Goal: Task Accomplishment & Management: Complete application form

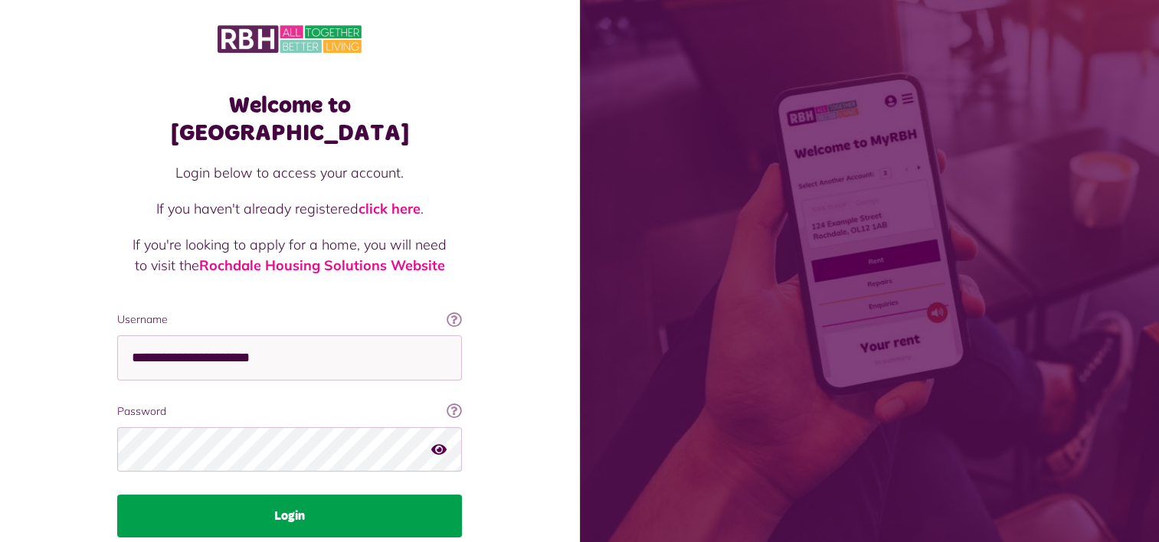
click at [285, 495] on button "Login" at bounding box center [289, 516] width 345 height 43
click at [375, 495] on button "Login" at bounding box center [289, 516] width 345 height 43
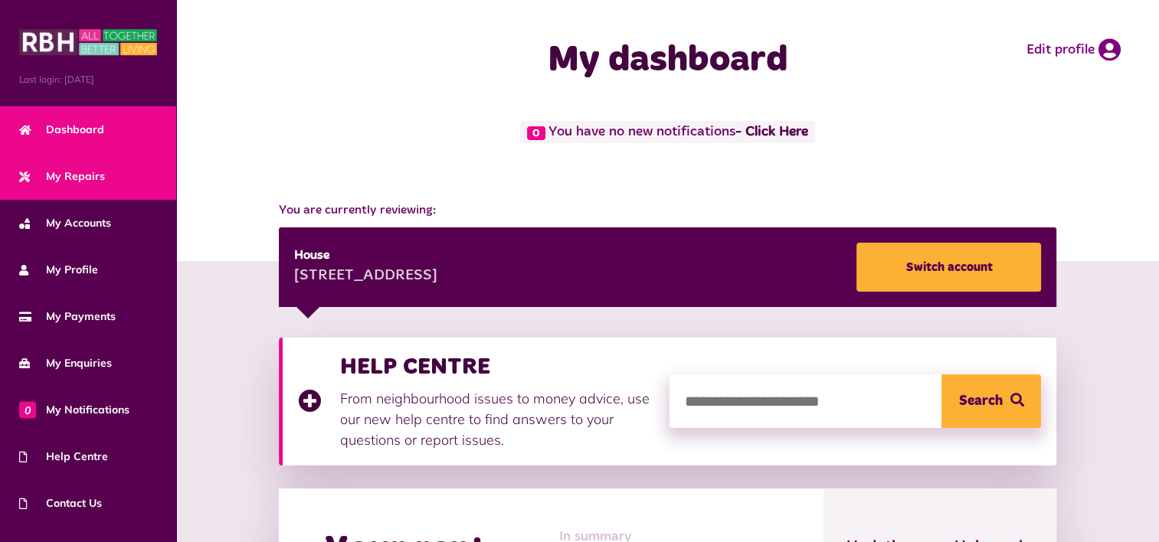
click at [88, 178] on span "My Repairs" at bounding box center [62, 177] width 86 height 16
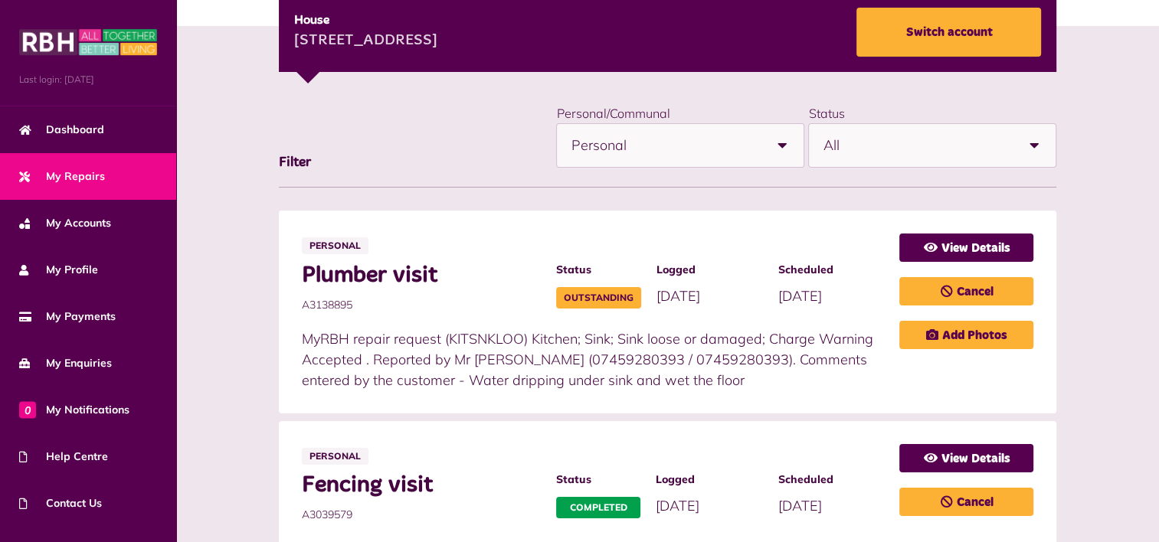
scroll to position [209, 0]
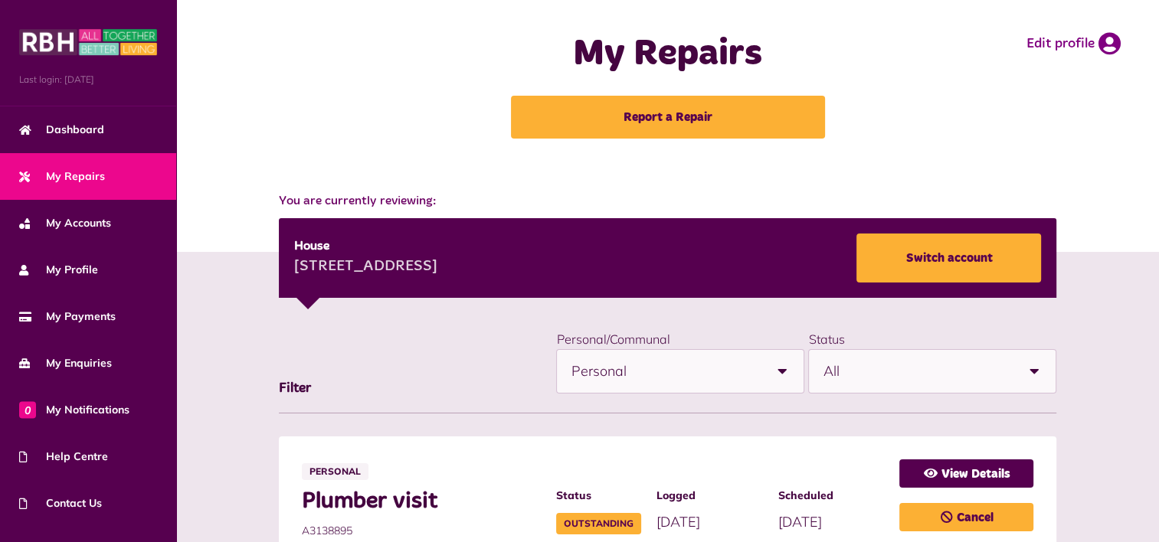
scroll to position [0, 0]
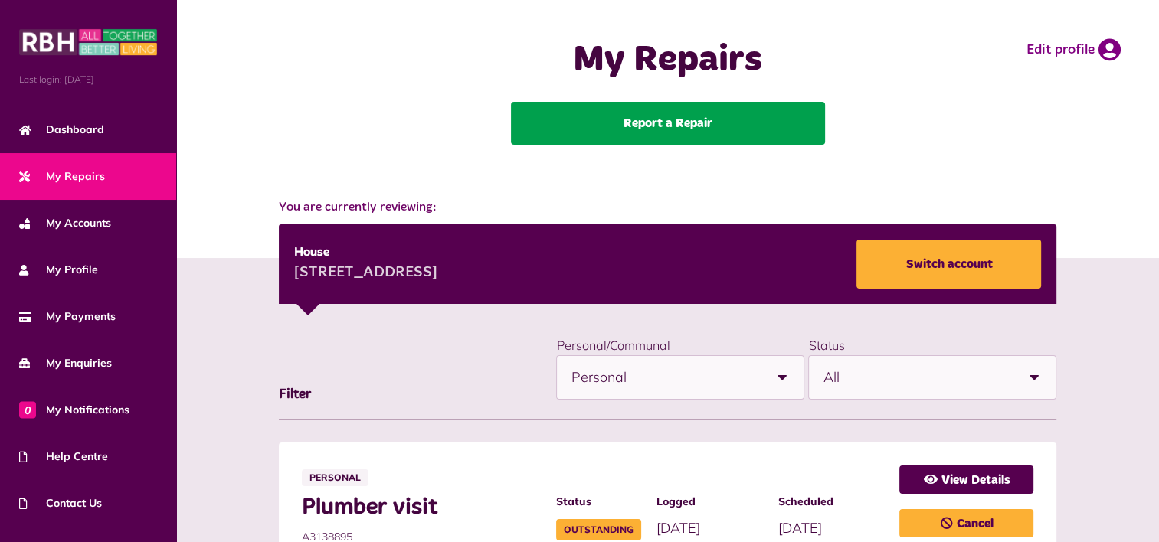
click at [669, 136] on link "Report a Repair" at bounding box center [668, 123] width 314 height 43
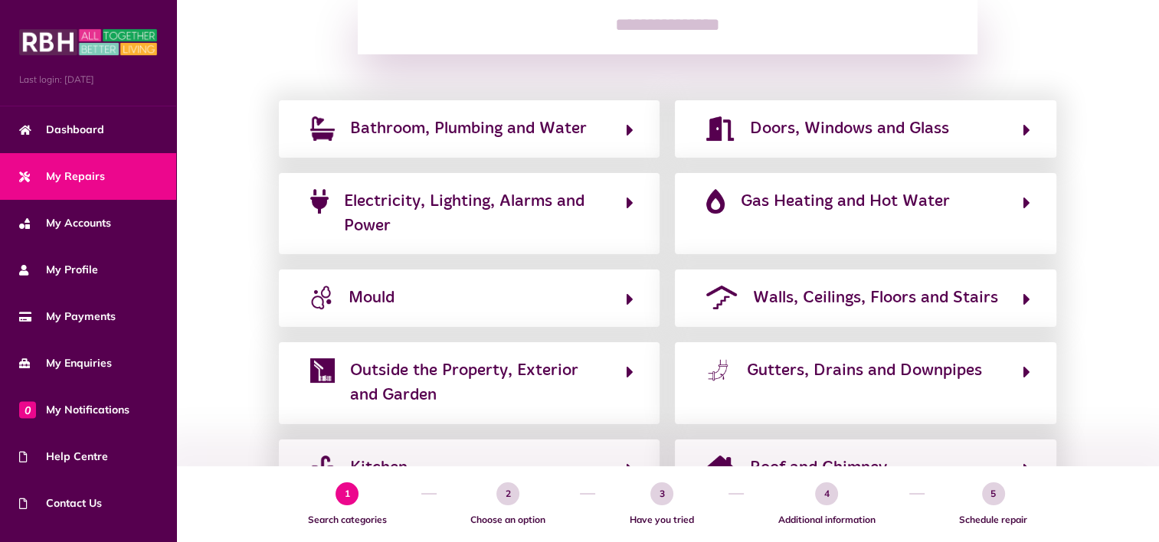
scroll to position [230, 0]
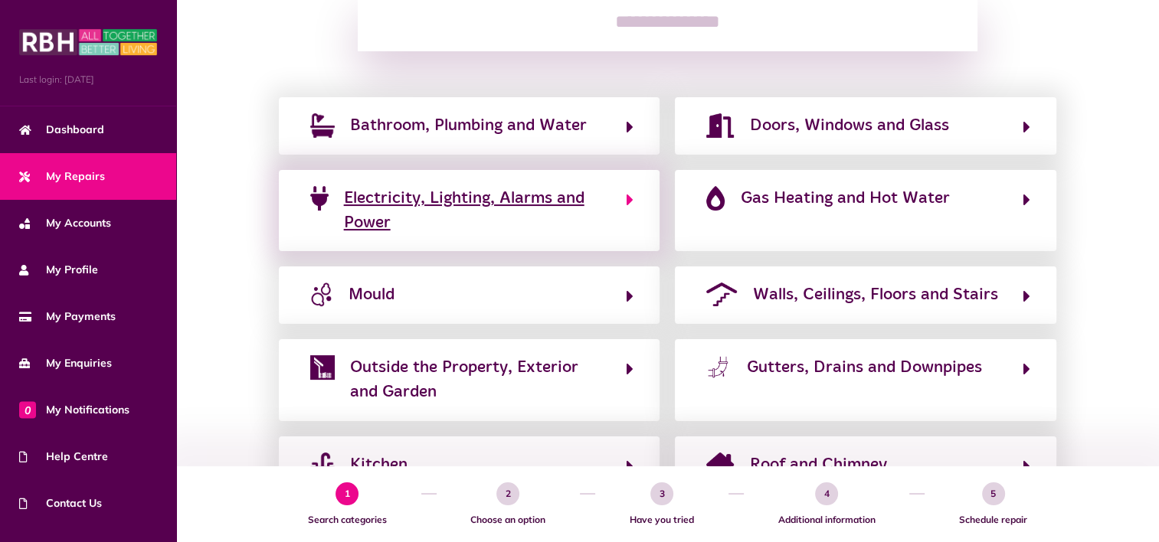
click at [627, 206] on icon "button" at bounding box center [629, 200] width 7 height 18
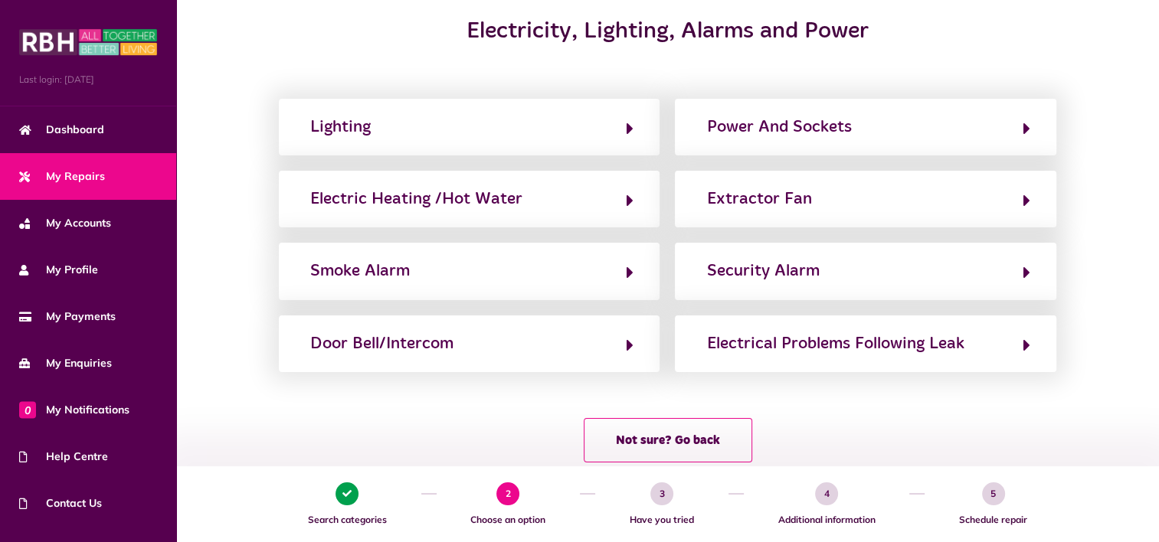
scroll to position [190, 0]
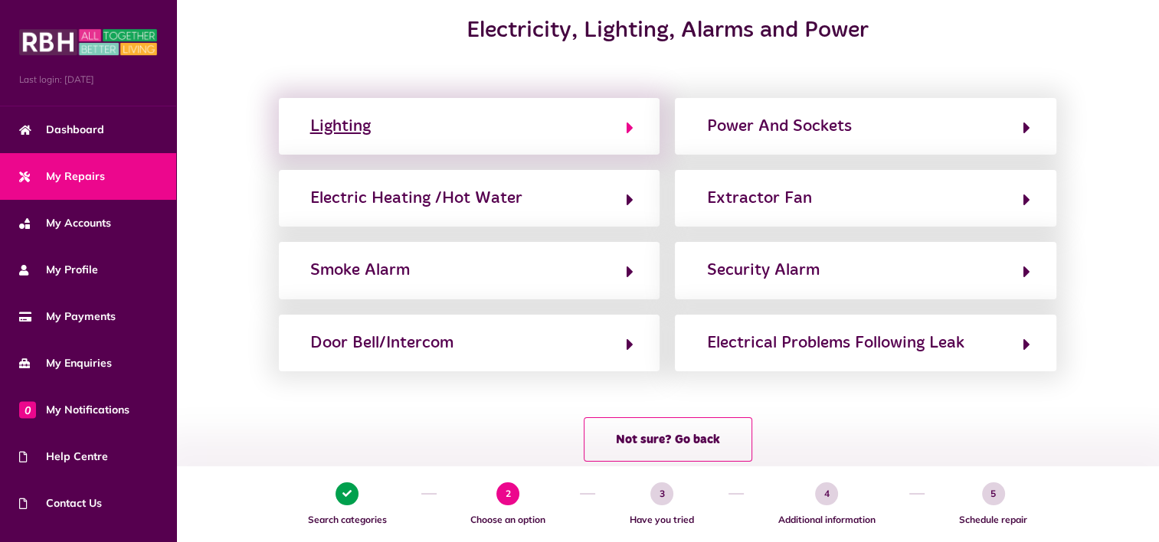
click at [619, 131] on button "Lighting" at bounding box center [470, 126] width 328 height 26
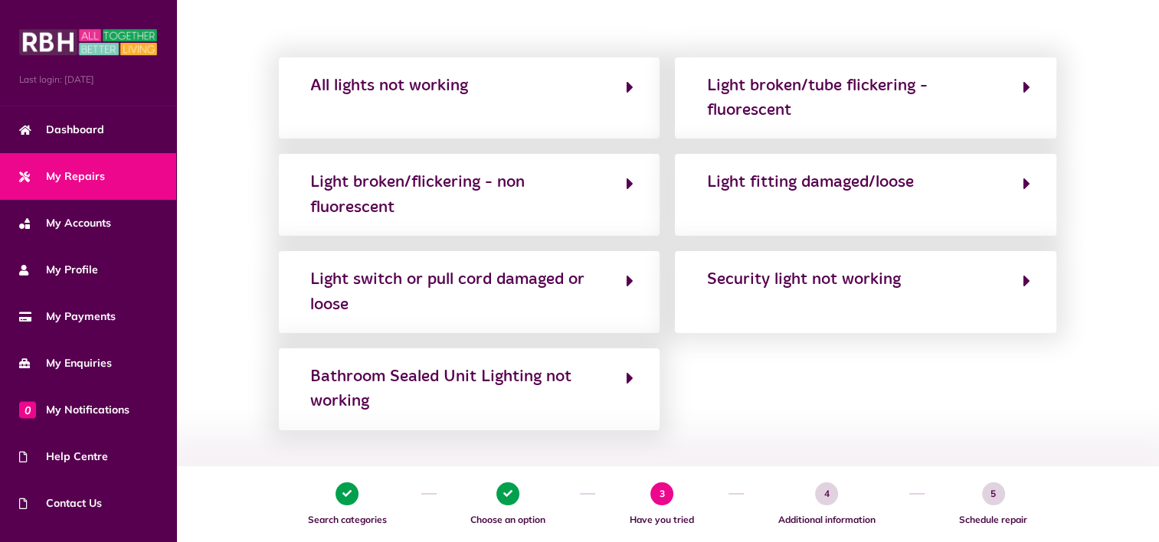
scroll to position [46, 0]
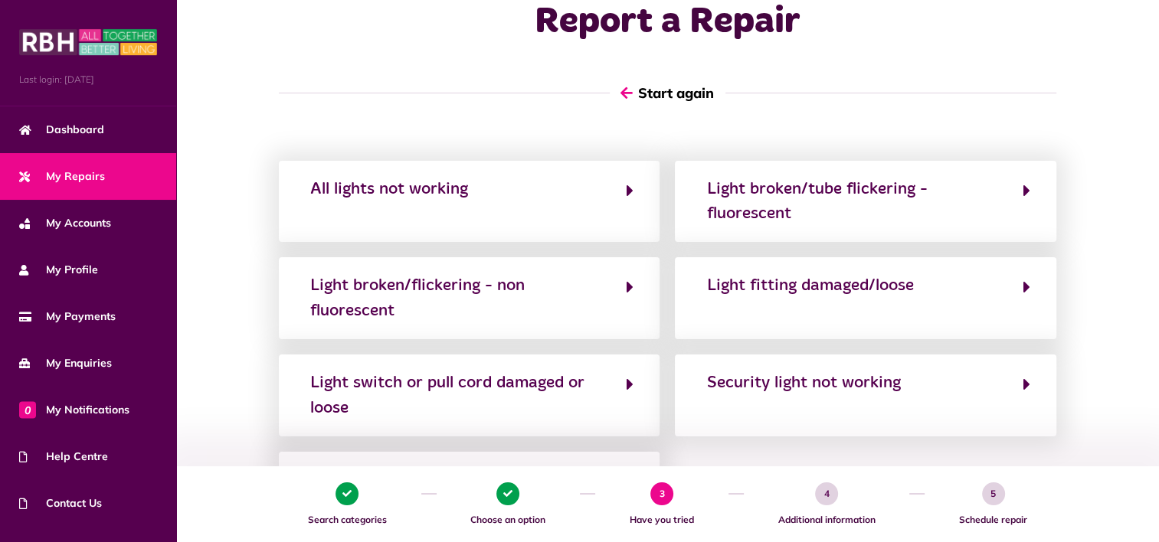
click at [627, 95] on icon "button" at bounding box center [626, 93] width 12 height 14
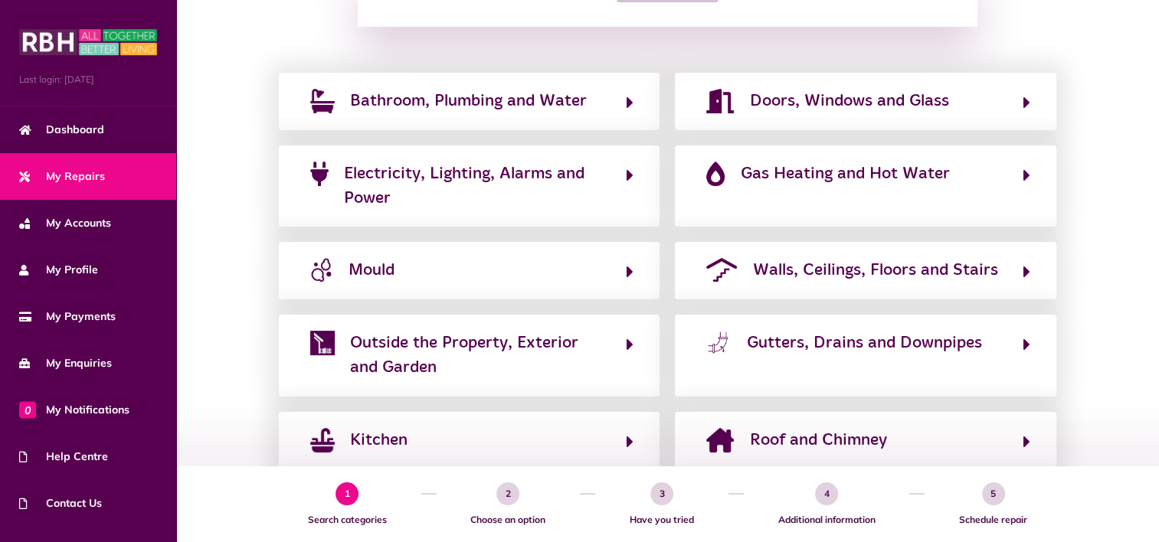
scroll to position [272, 0]
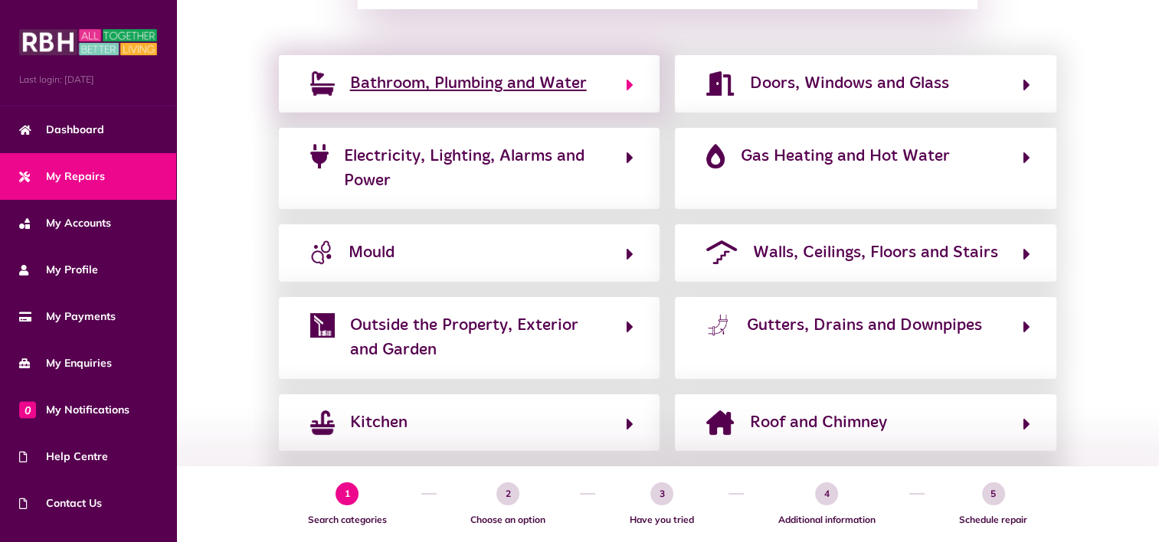
click at [623, 83] on button "Bathroom, Plumbing and Water" at bounding box center [470, 83] width 328 height 26
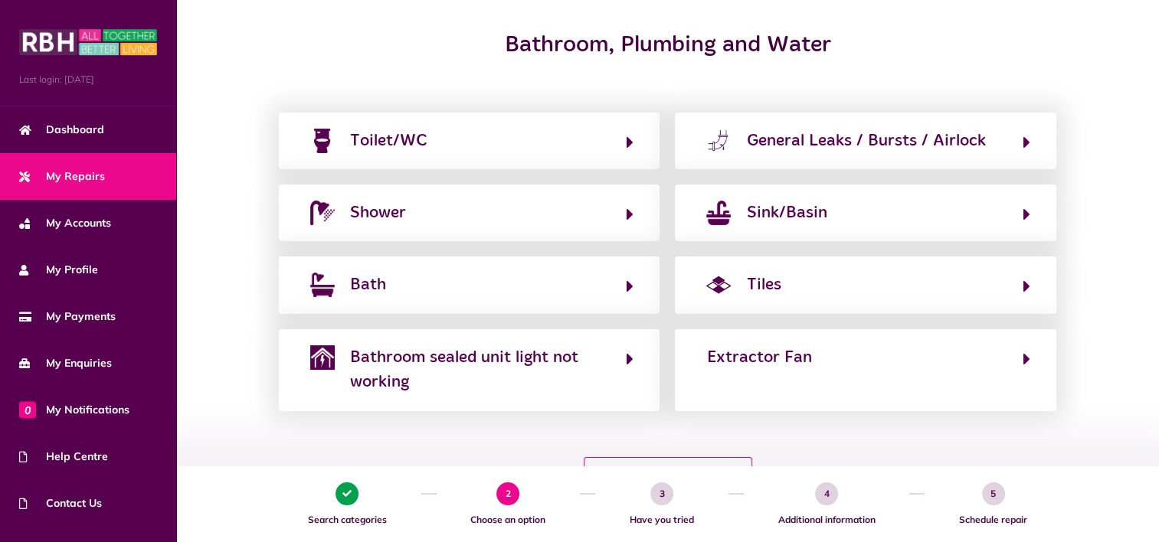
scroll to position [176, 0]
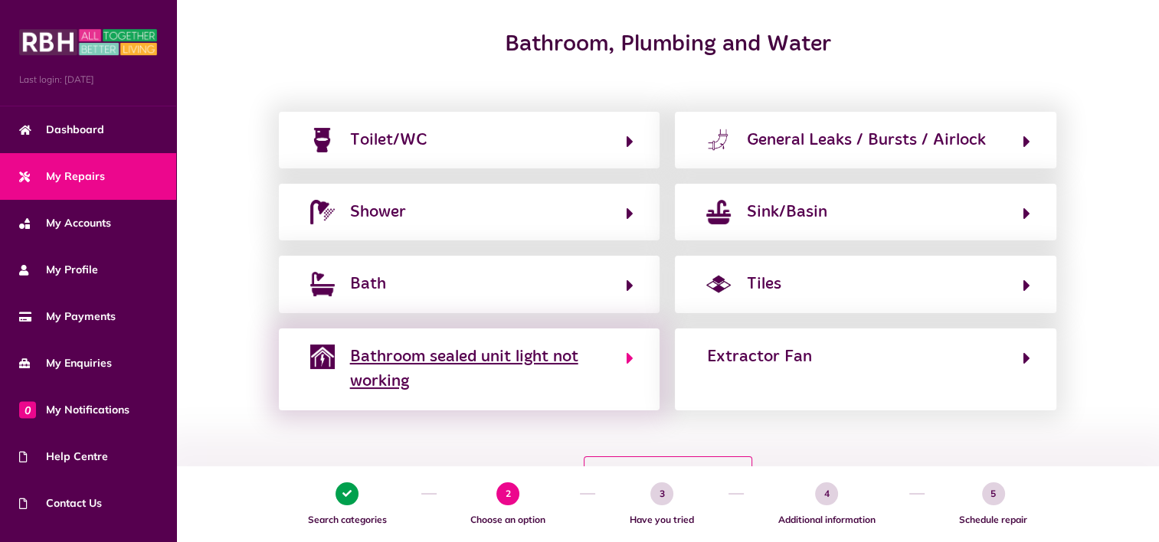
click at [630, 362] on icon "button" at bounding box center [629, 358] width 7 height 18
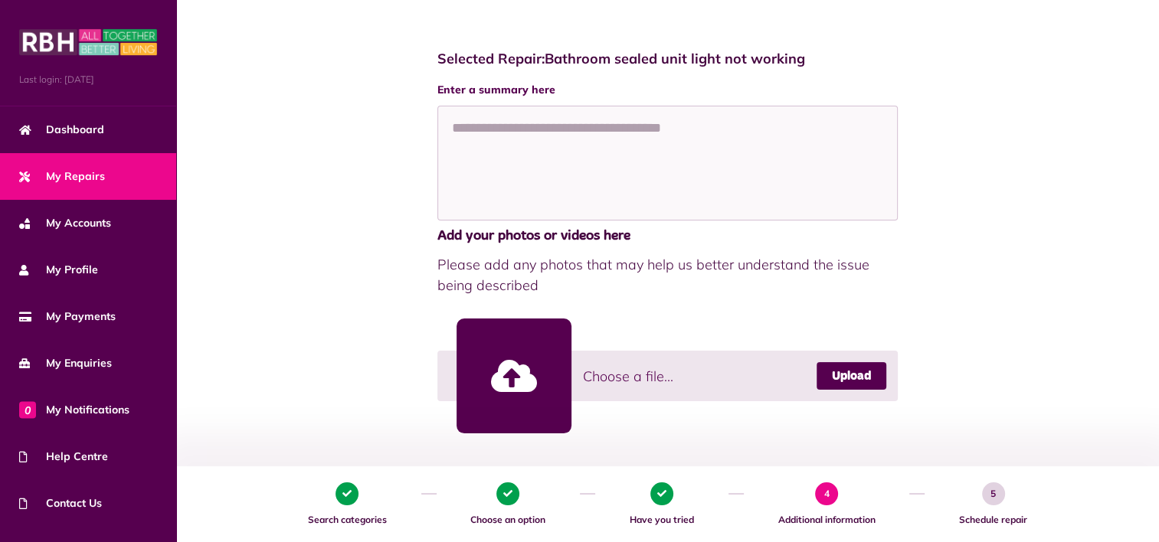
scroll to position [173, 0]
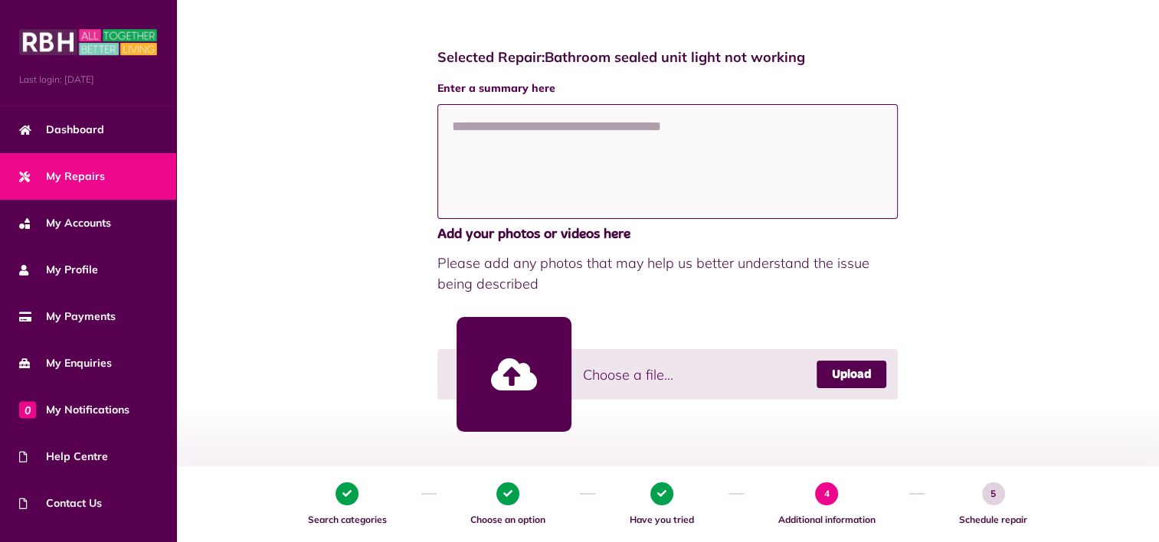
click at [545, 132] on textarea at bounding box center [667, 161] width 461 height 115
type textarea "*"
type textarea "**********"
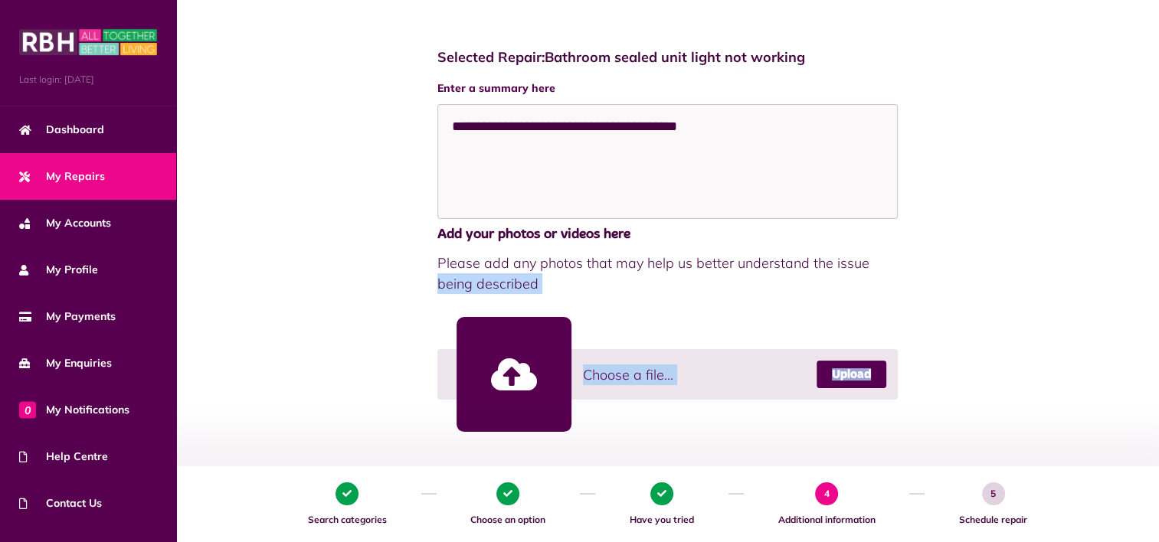
drag, startPoint x: 1157, startPoint y: 250, endPoint x: 1163, endPoint y: 307, distance: 57.0
click at [1159, 307] on html "Menu Last login: 20/09/2025 Dashboard My Repairs My Accounts My Profile 0" at bounding box center [579, 296] width 1159 height 938
drag, startPoint x: 1163, startPoint y: 307, endPoint x: 1078, endPoint y: 259, distance: 97.1
click at [1078, 259] on div "**********" at bounding box center [667, 342] width 952 height 617
click at [1113, 387] on div "**********" at bounding box center [667, 342] width 952 height 617
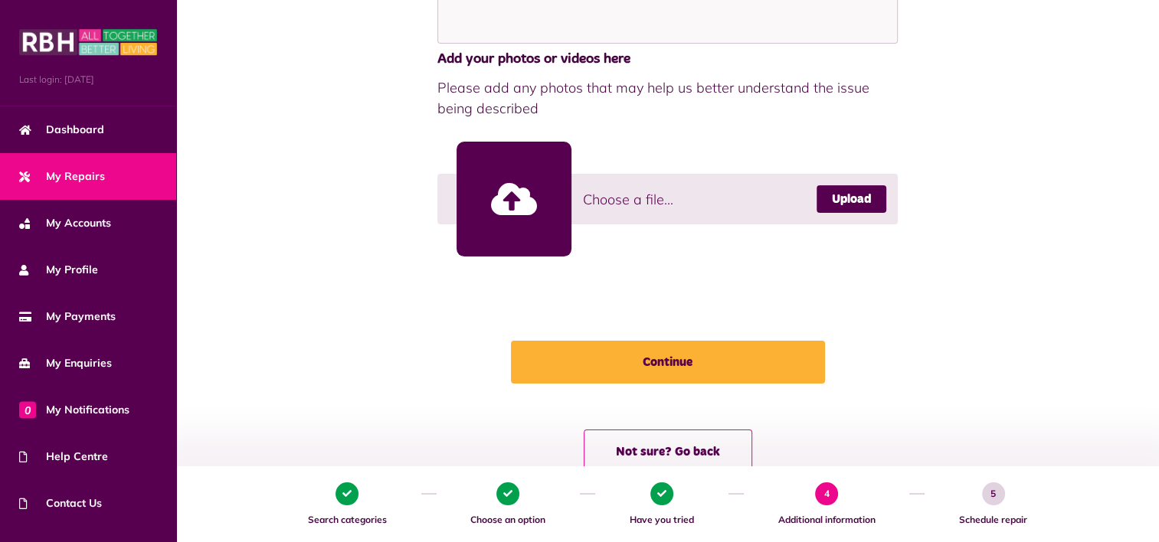
scroll to position [395, 0]
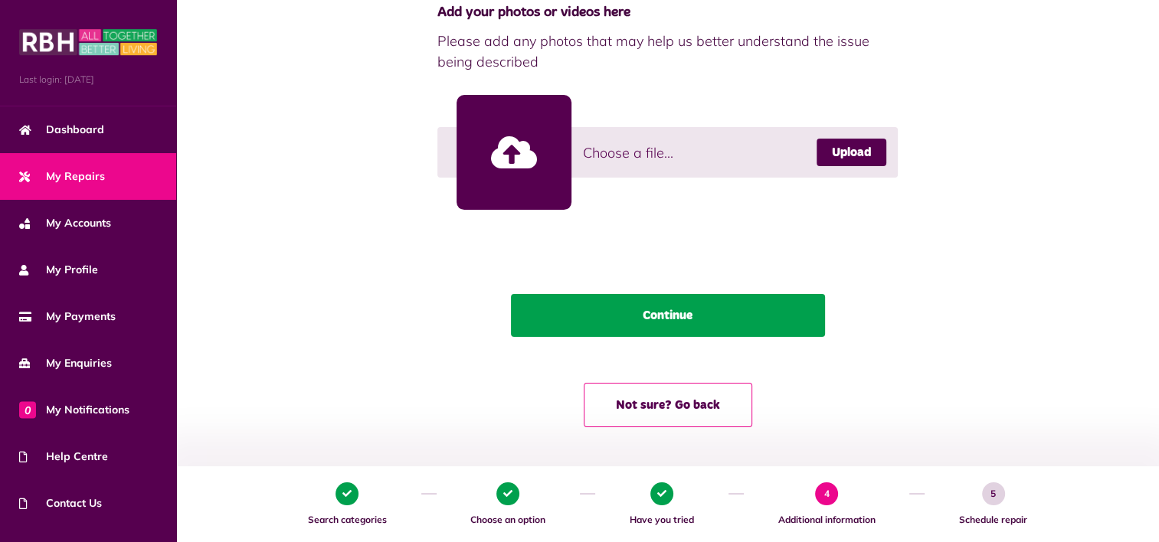
click at [695, 324] on button "Continue" at bounding box center [668, 315] width 314 height 43
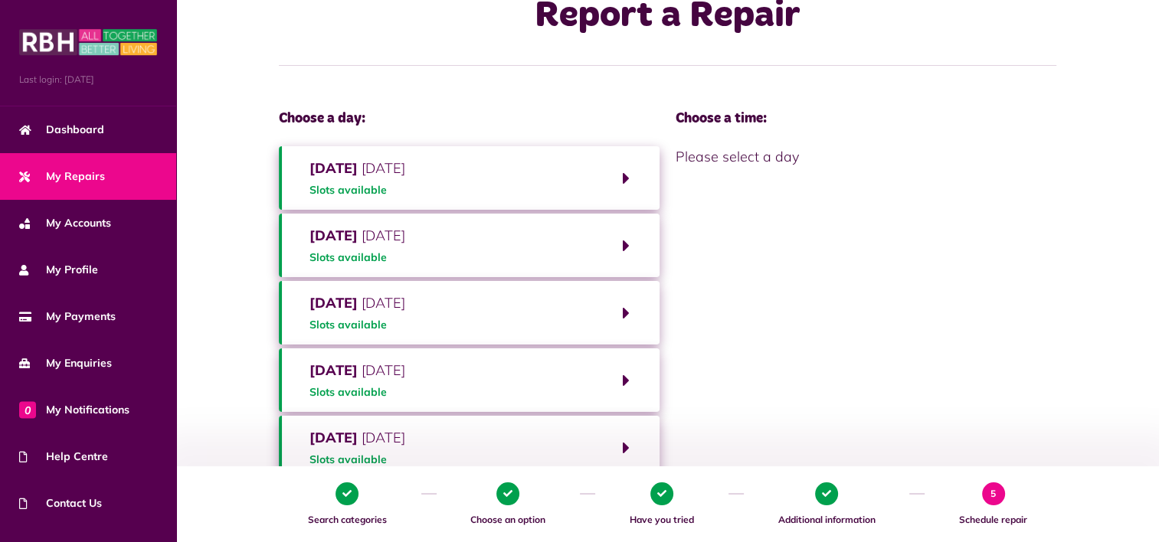
scroll to position [51, 0]
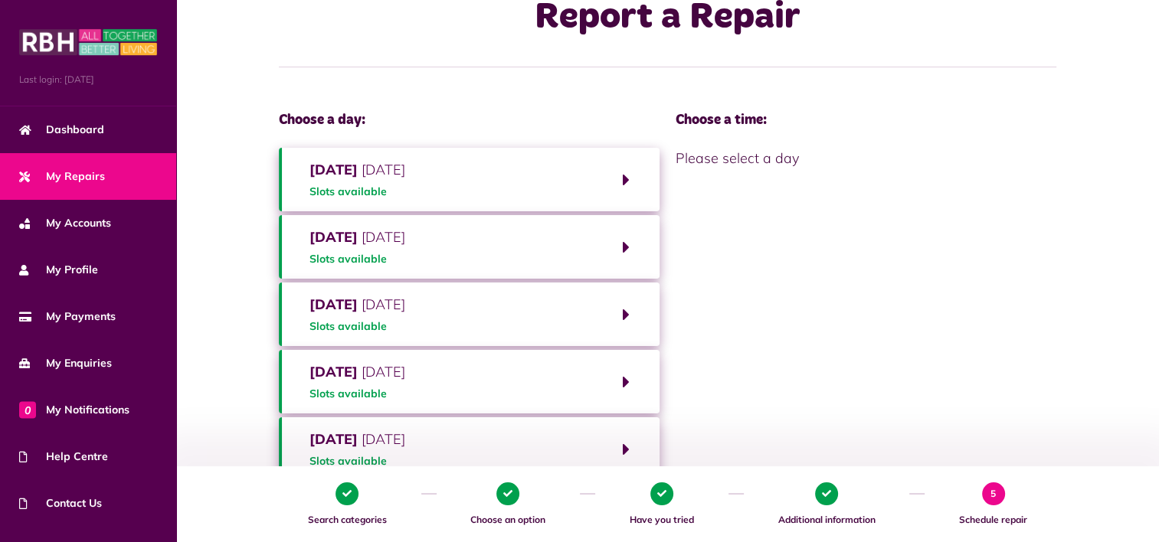
click at [605, 188] on button "Monday 6th October 2025 Slots available" at bounding box center [469, 180] width 381 height 64
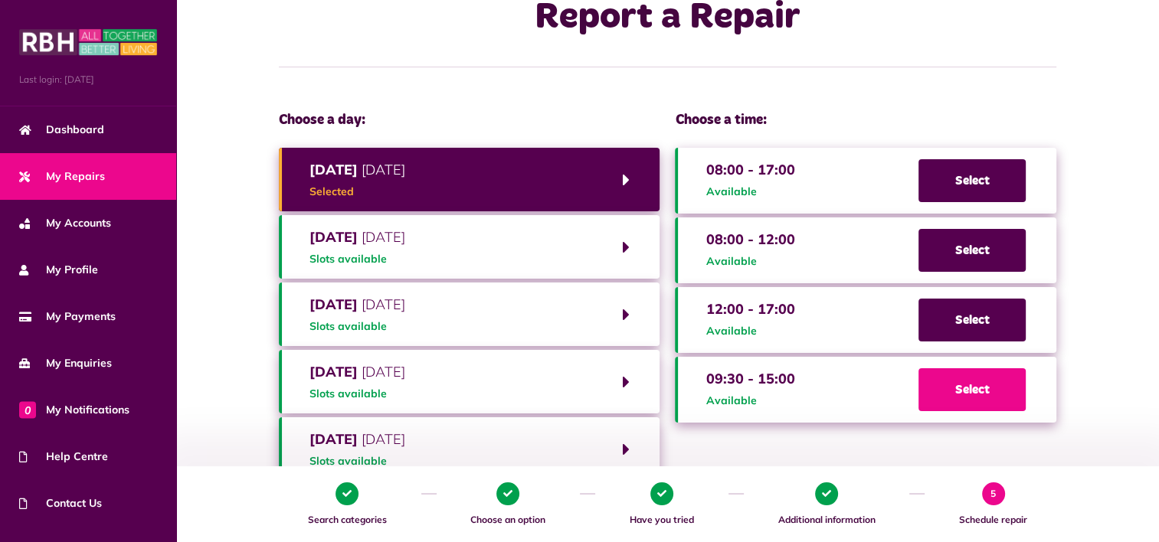
click at [968, 392] on span "Select" at bounding box center [971, 389] width 107 height 43
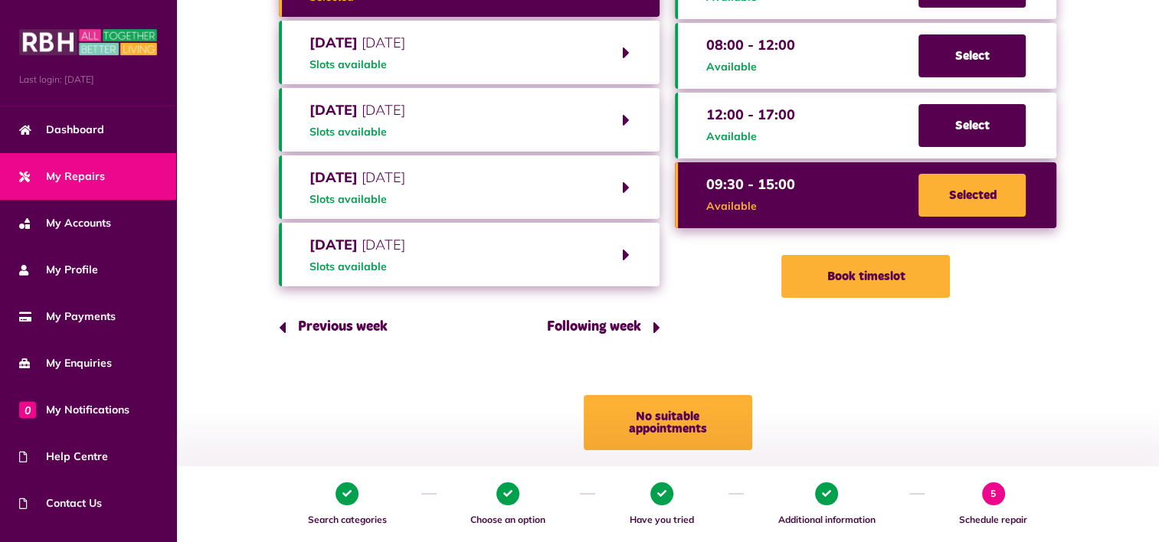
scroll to position [247, 0]
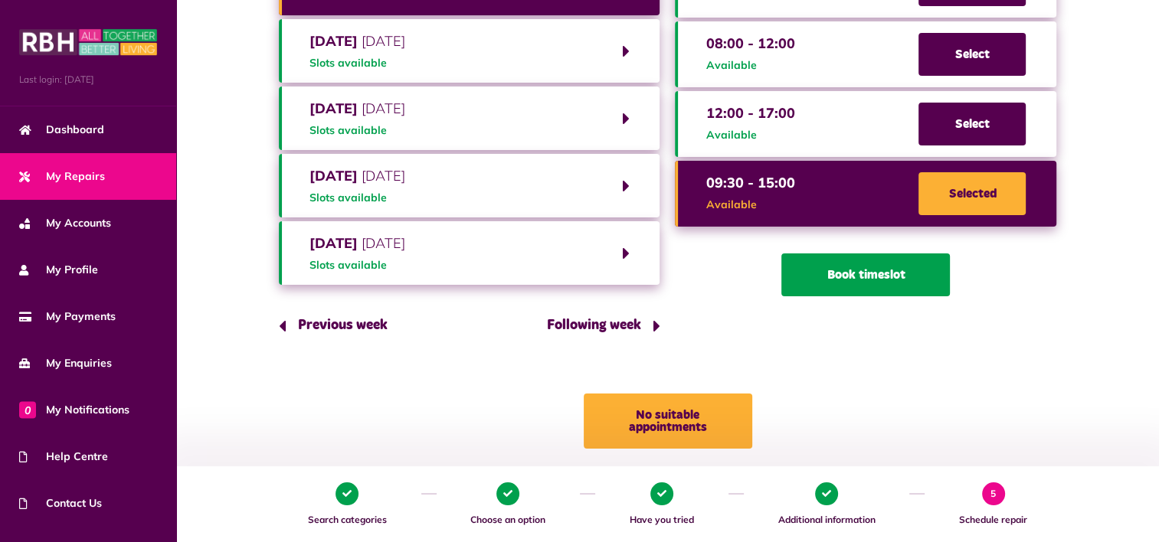
click at [922, 280] on button "Book timeslot" at bounding box center [865, 275] width 169 height 43
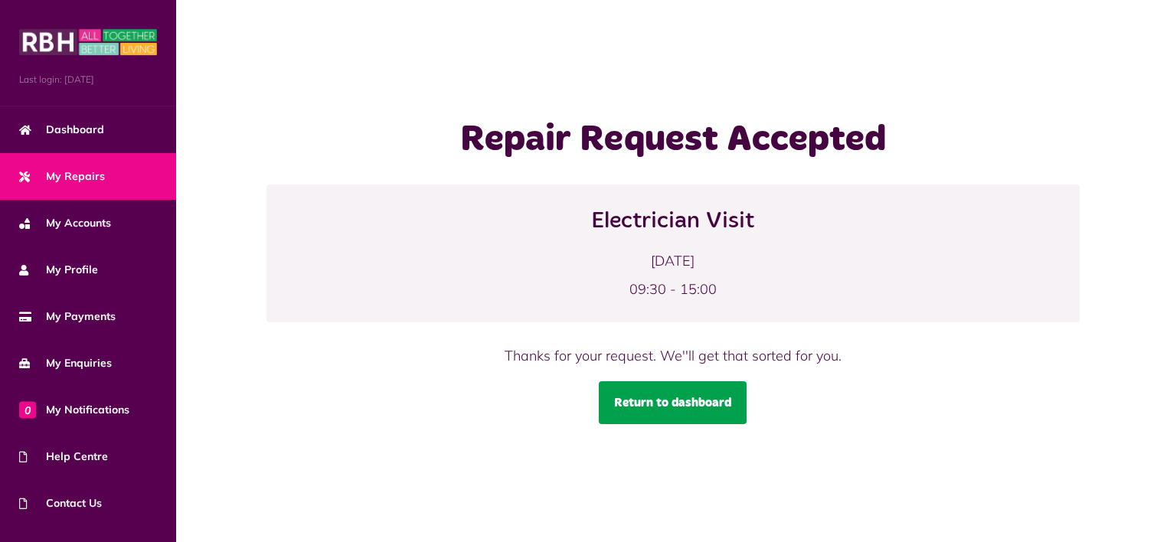
click at [647, 423] on link "Return to dashboard" at bounding box center [673, 402] width 148 height 43
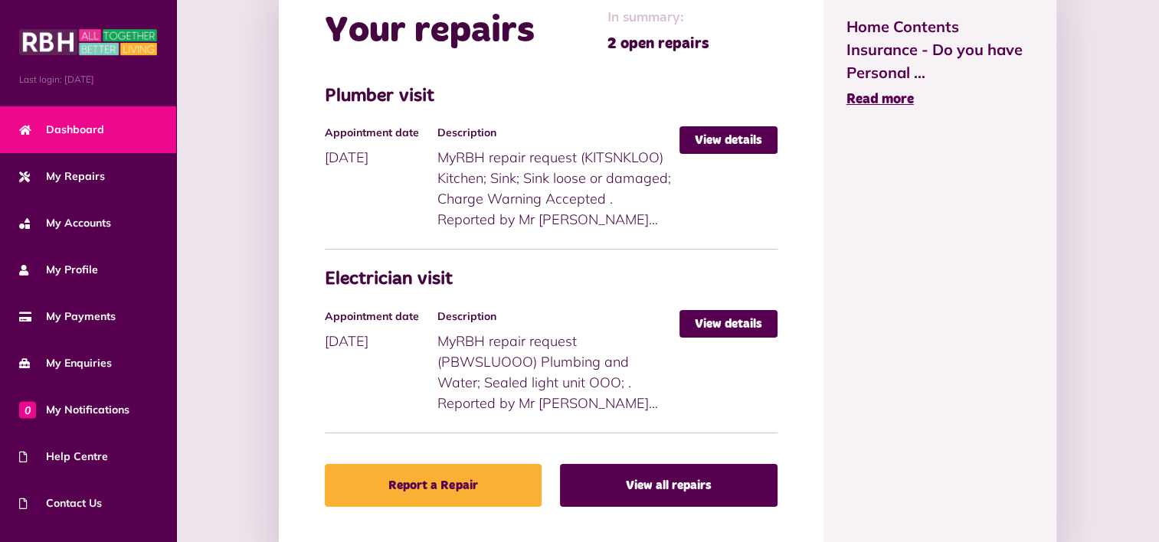
scroll to position [829, 0]
